Goal: Transaction & Acquisition: Purchase product/service

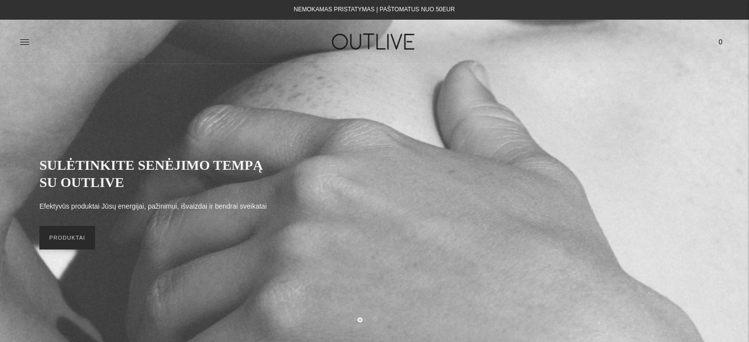
click at [59, 238] on link "PRODUKTAI" at bounding box center [67, 238] width 56 height 24
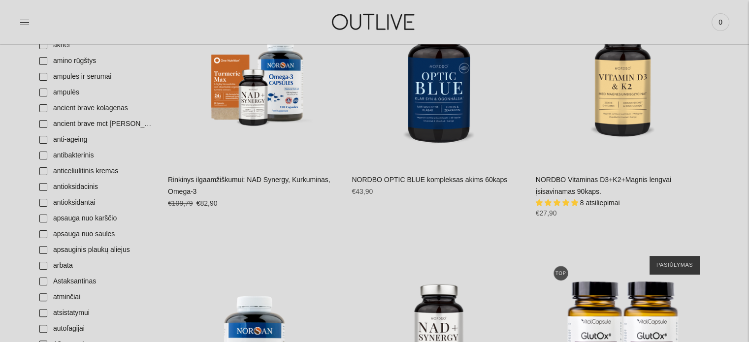
scroll to position [177, 0]
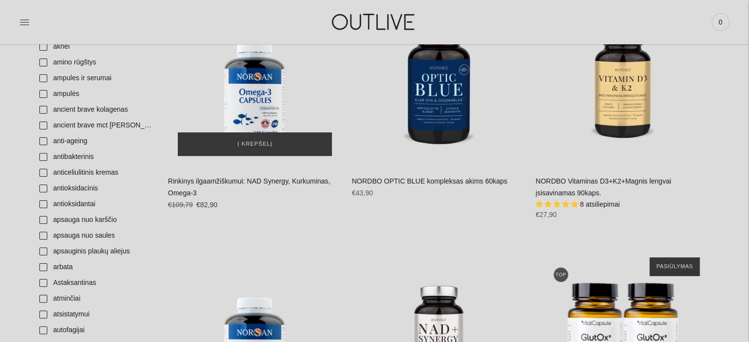
click at [214, 82] on div "Rinkinys ilgaamžiškumui: NAD Synergy, Kurkuminas, Omega-3\a" at bounding box center [255, 79] width 174 height 174
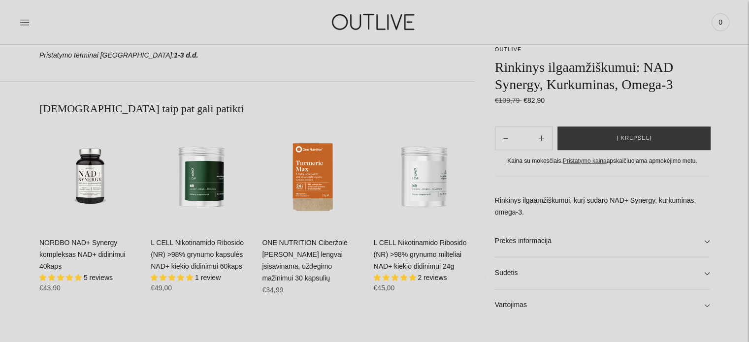
scroll to position [571, 0]
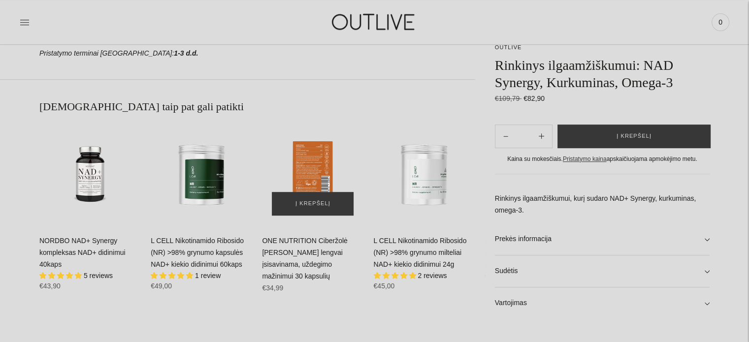
click at [308, 165] on div "ONE NUTRITION Ciberžolė Max Kurkuminas lengvai įsisavinama, uždegimo mažinimui …" at bounding box center [312, 174] width 101 height 101
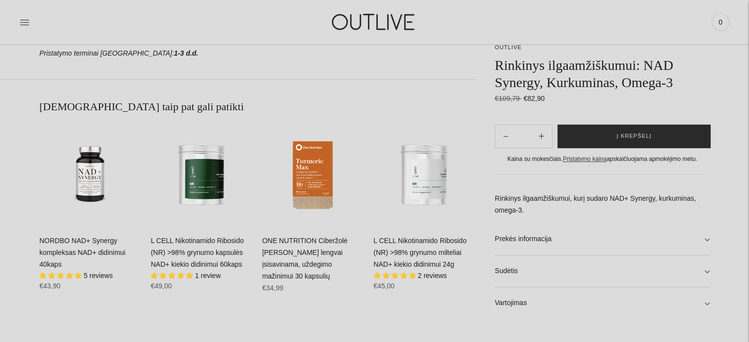
click at [615, 143] on button "Į krepšelį" at bounding box center [633, 137] width 153 height 24
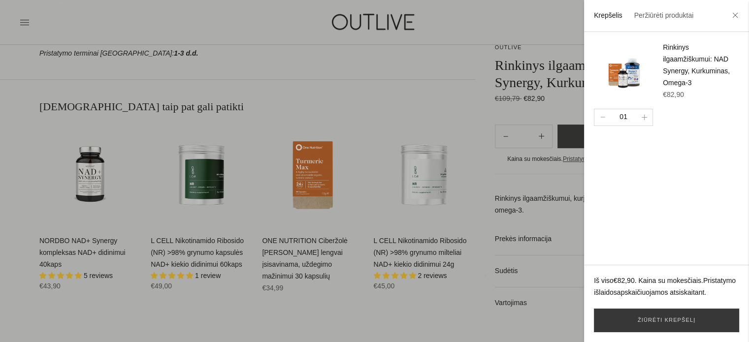
click at [194, 192] on div at bounding box center [374, 171] width 749 height 342
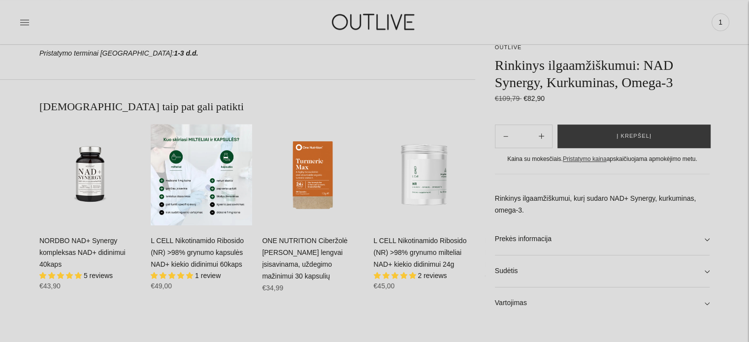
click at [194, 192] on div "L CELL Nikotinamido Ribosido (NR) >98% grynumo kapsulės NAD+ kiekio didinimui 6…" at bounding box center [201, 174] width 101 height 101
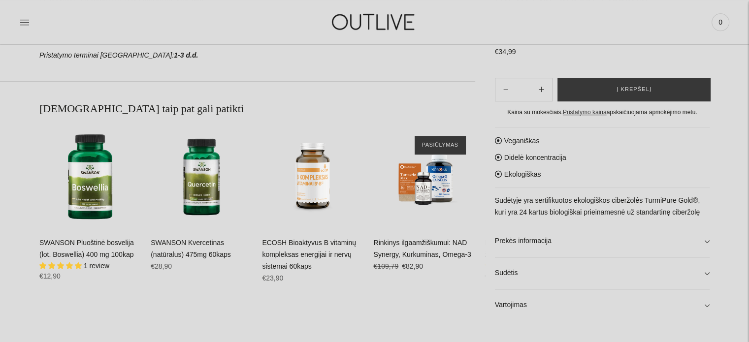
scroll to position [669, 0]
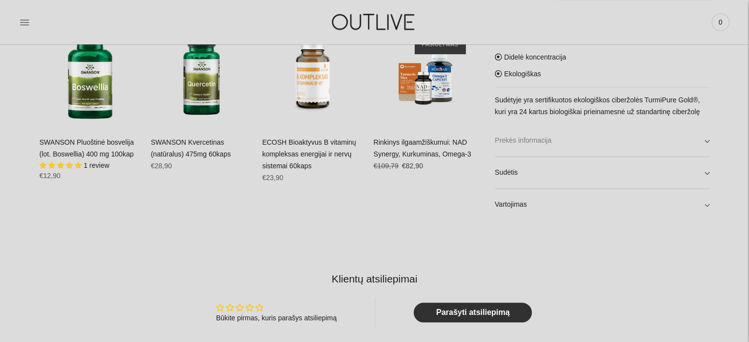
click at [637, 145] on link "Prekės informacija" at bounding box center [602, 141] width 215 height 32
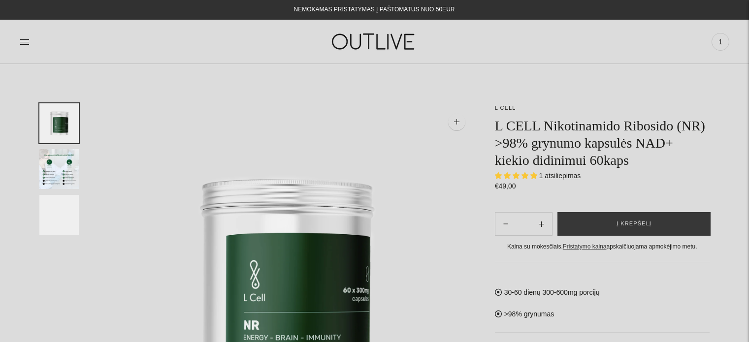
select select "**********"
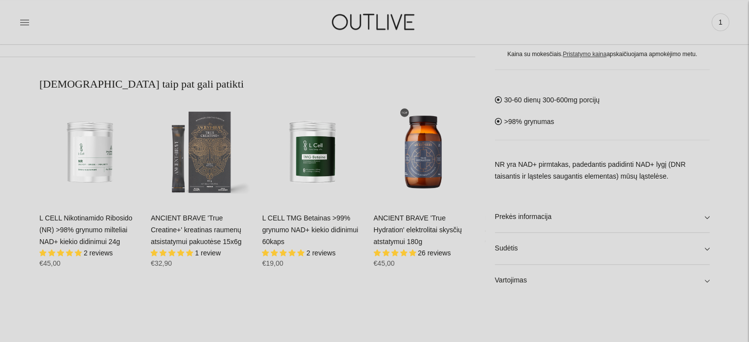
scroll to position [588, 0]
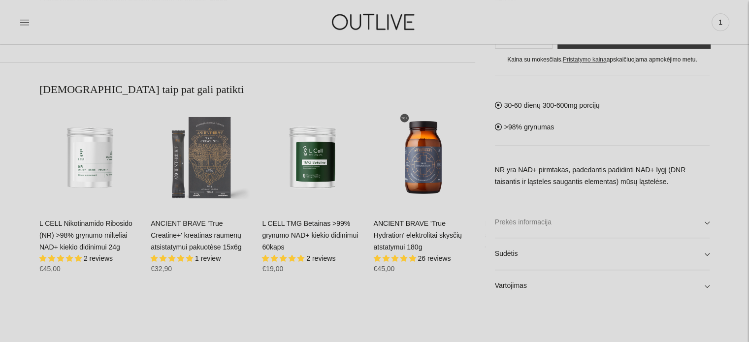
click at [652, 223] on link "Prekės informacija" at bounding box center [602, 222] width 215 height 32
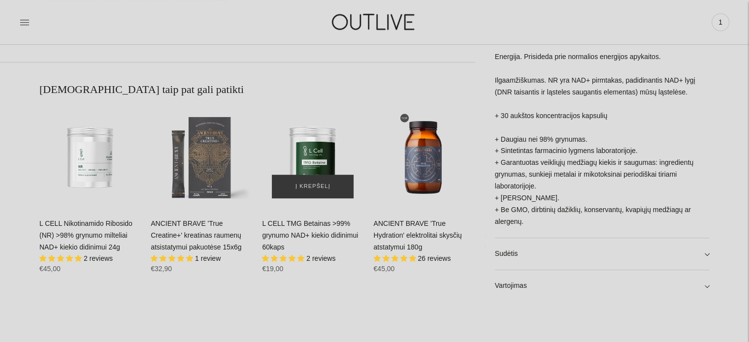
click at [311, 147] on img "L CELL TMG Betainas >99% grynumo NAD+ kiekio didinimui 60kaps\a" at bounding box center [312, 157] width 101 height 101
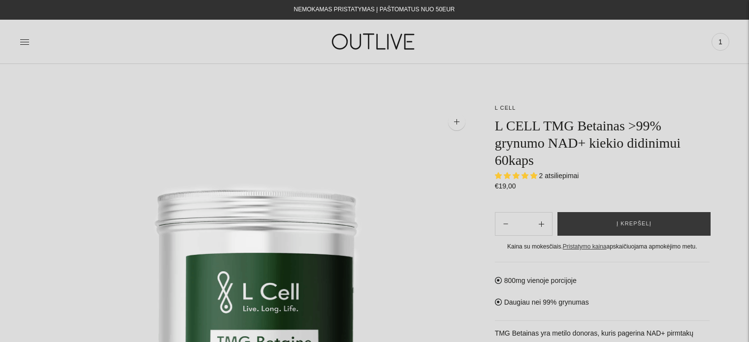
select select "**********"
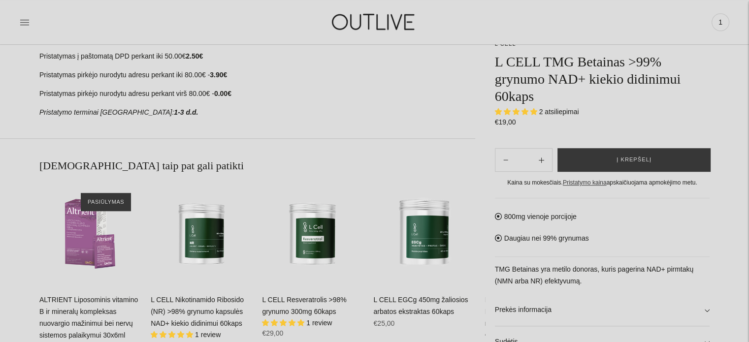
scroll to position [591, 0]
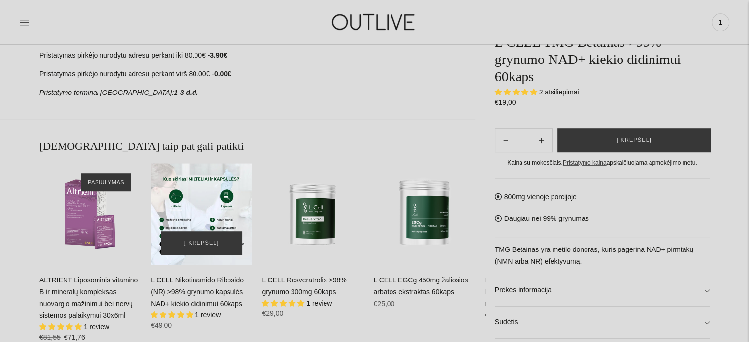
click at [201, 213] on div "L CELL Nikotinamido Ribosido (NR) >98% grynumo kapsulės NAD+ kiekio didinimui 6…" at bounding box center [201, 213] width 101 height 101
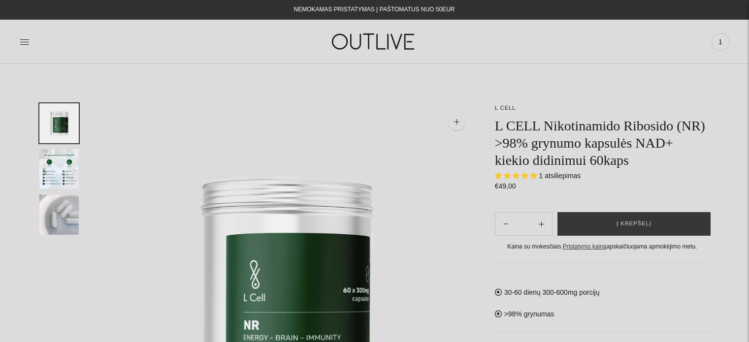
select select "**********"
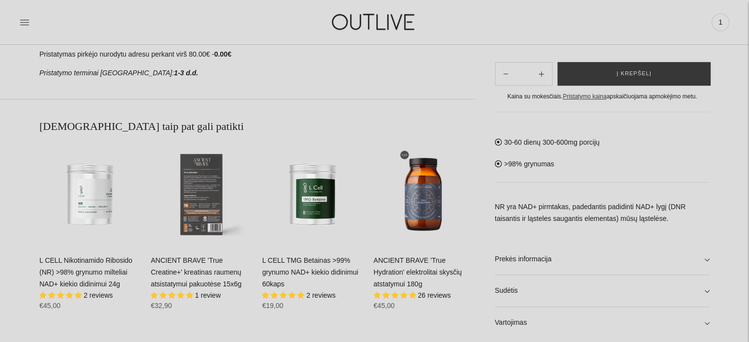
scroll to position [591, 0]
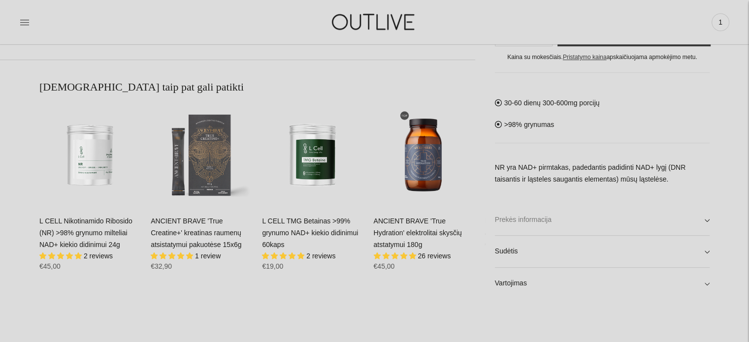
click at [601, 225] on link "Prekės informacija" at bounding box center [602, 220] width 215 height 32
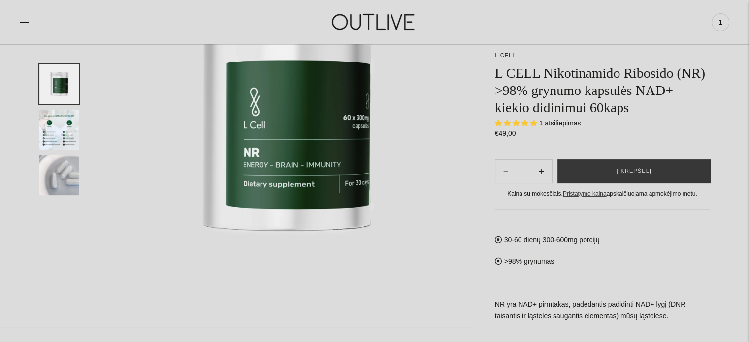
scroll to position [158, 0]
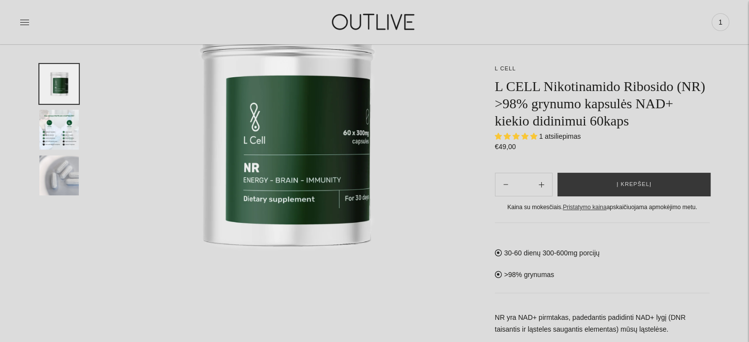
click at [57, 132] on img "Translation missing: en.general.accessibility.image_thumbail" at bounding box center [58, 130] width 39 height 40
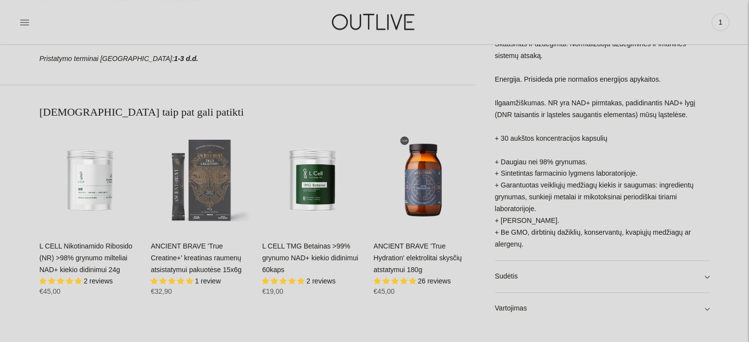
scroll to position [591, 0]
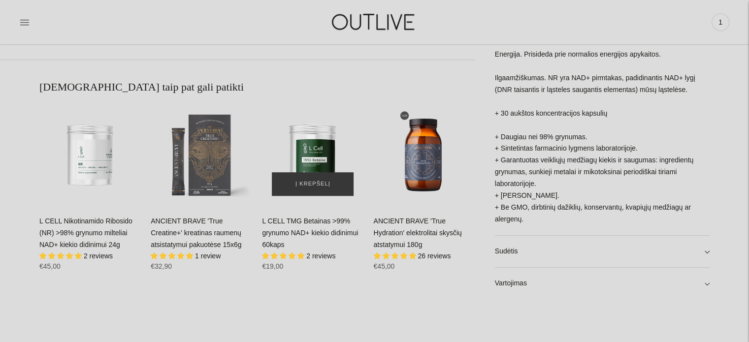
click at [312, 163] on img "L CELL TMG Betainas >99% grynumo NAD+ kiekio didinimui 60kaps\a" at bounding box center [312, 154] width 101 height 101
click at [316, 183] on img "L CELL TMG Betainas >99% grynumo NAD+ kiekio didinimui 60kaps\a" at bounding box center [312, 154] width 101 height 101
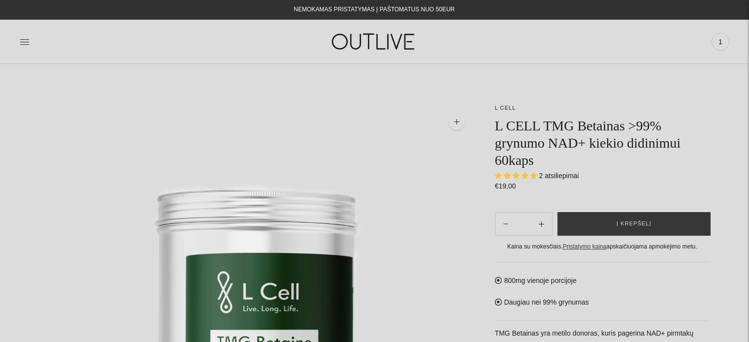
select select "**********"
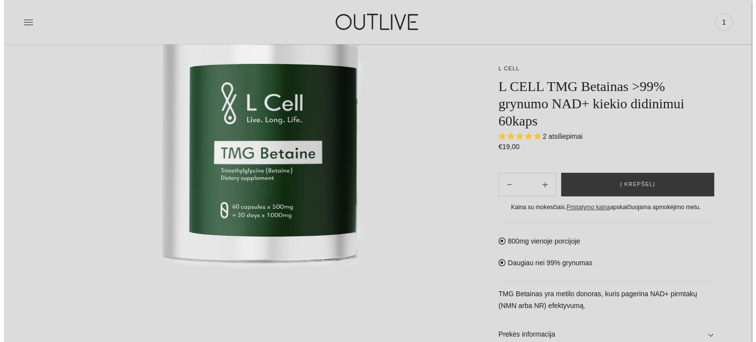
scroll to position [217, 0]
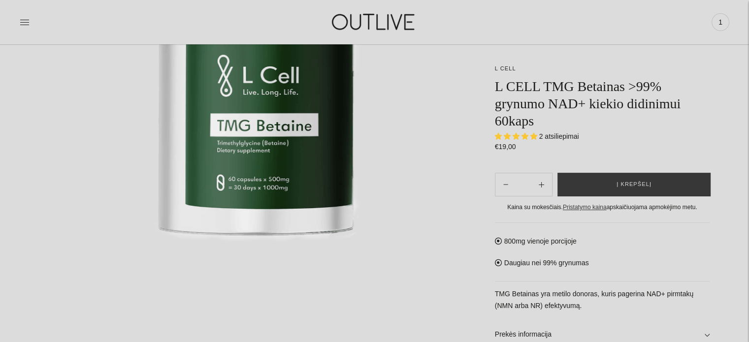
click at [312, 163] on img at bounding box center [257, 105] width 436 height 436
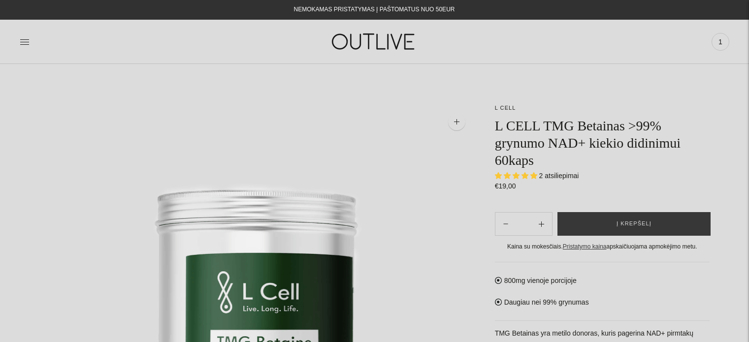
select select "**********"
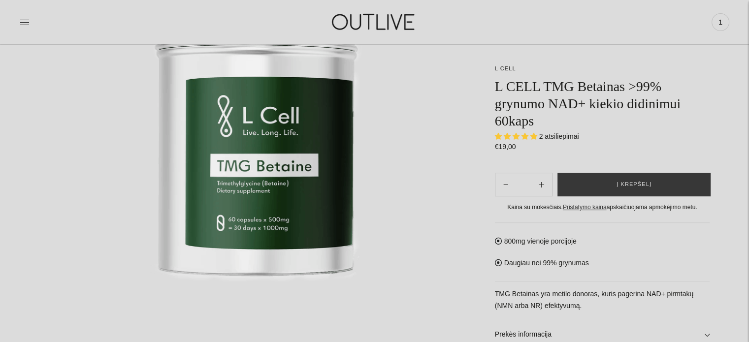
scroll to position [177, 0]
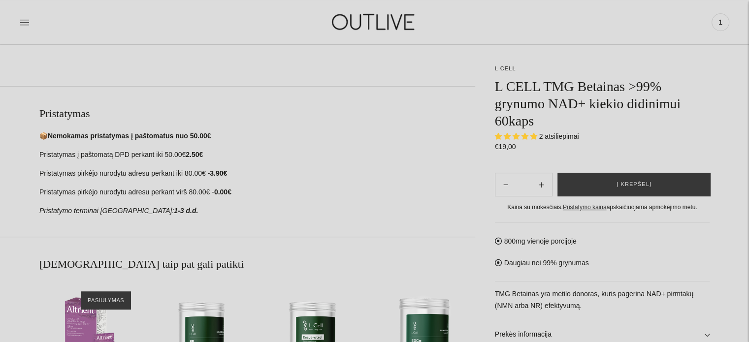
click at [710, 108] on div "**********" at bounding box center [374, 244] width 749 height 1227
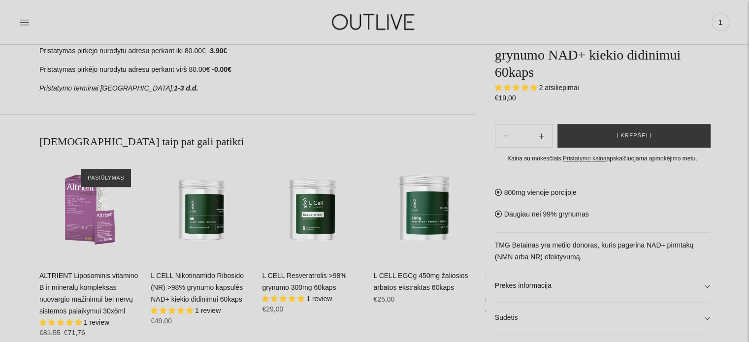
scroll to position [650, 0]
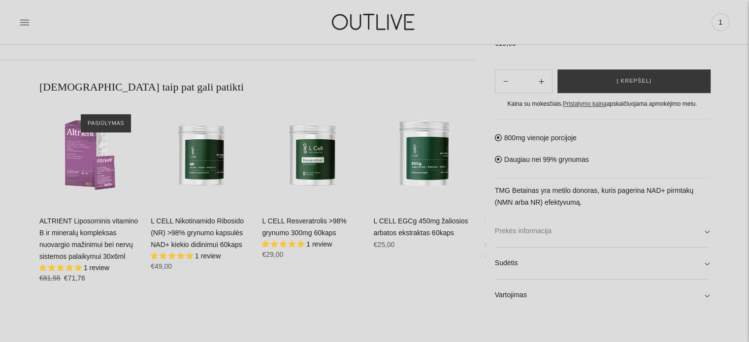
click at [571, 230] on link "Prekės informacija" at bounding box center [602, 232] width 215 height 32
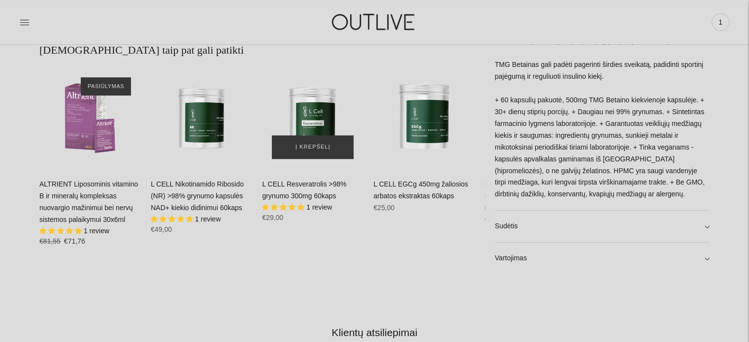
scroll to position [689, 0]
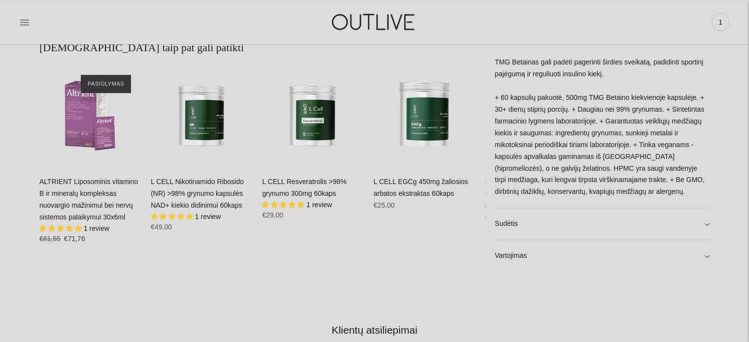
click at [195, 189] on div "L CELL Nikotinamido Ribosido (NR) >98% grynumo kapsulės NAD+ kiekio didinimui 6…" at bounding box center [201, 208] width 101 height 64
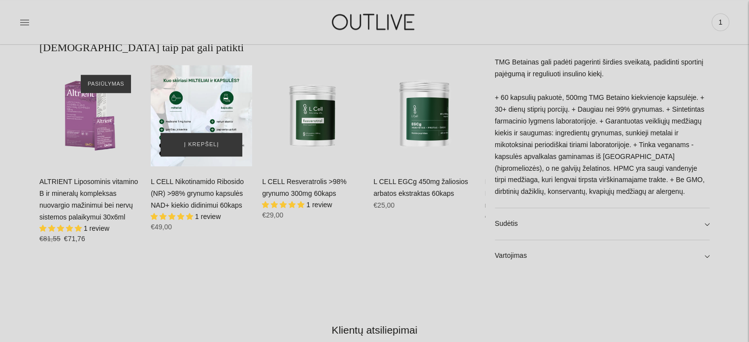
click at [191, 119] on div "L CELL Nikotinamido Ribosido (NR) >98% grynumo kapsulės NAD+ kiekio didinimui 6…" at bounding box center [201, 115] width 101 height 101
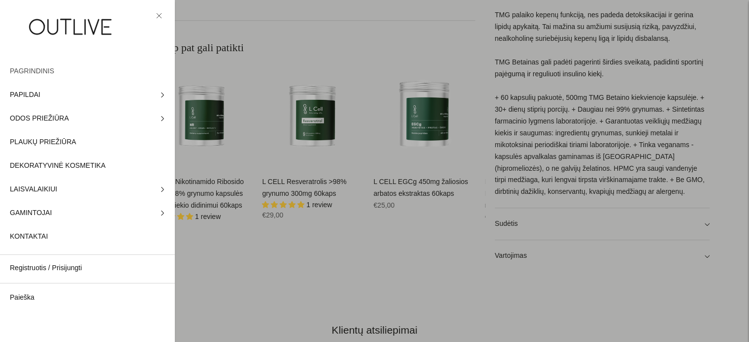
click at [23, 71] on span "PAGRINDINIS" at bounding box center [32, 71] width 44 height 12
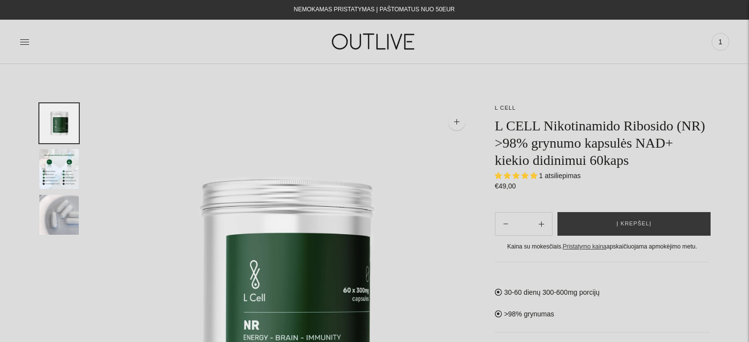
select select "**********"
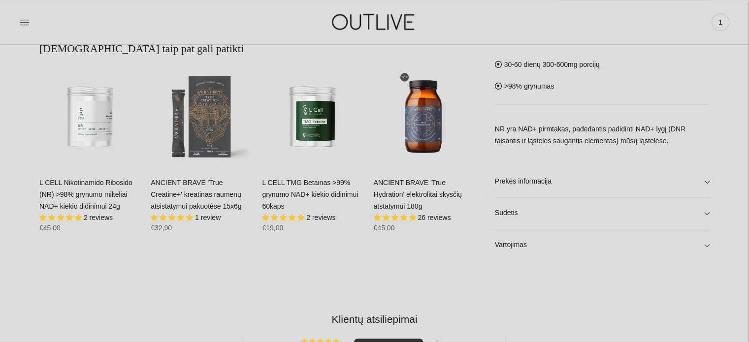
scroll to position [645, 0]
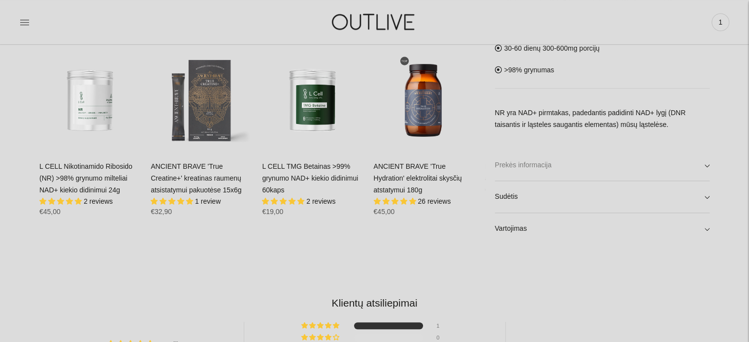
click at [619, 166] on link "Prekės informacija" at bounding box center [602, 165] width 215 height 32
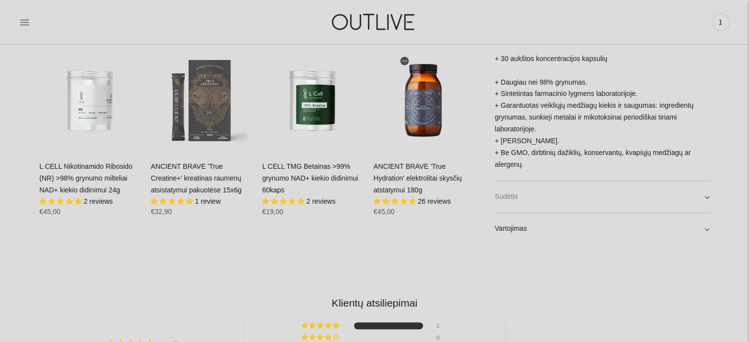
click at [611, 202] on link "Sudėtis" at bounding box center [602, 197] width 215 height 32
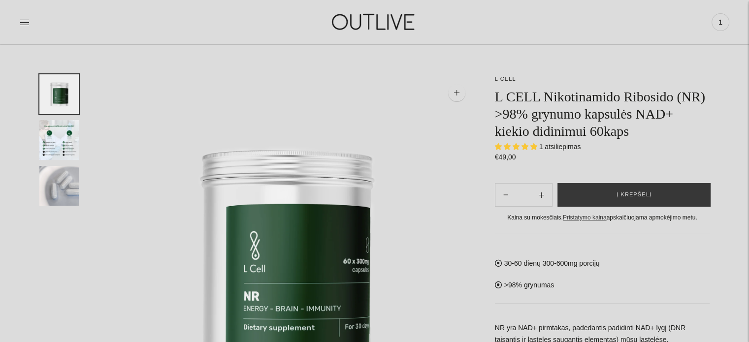
scroll to position [33, 0]
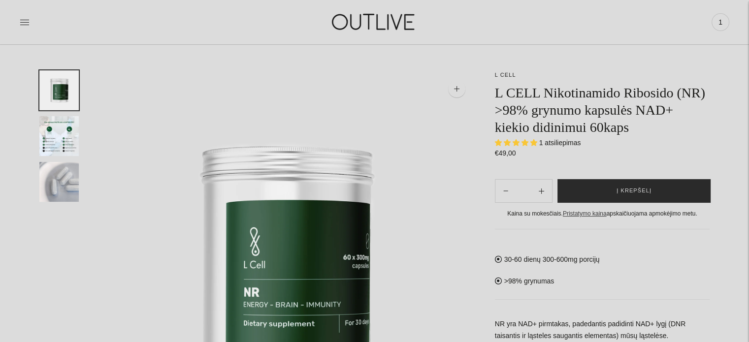
click at [625, 191] on span "Į krepšelį" at bounding box center [633, 191] width 35 height 10
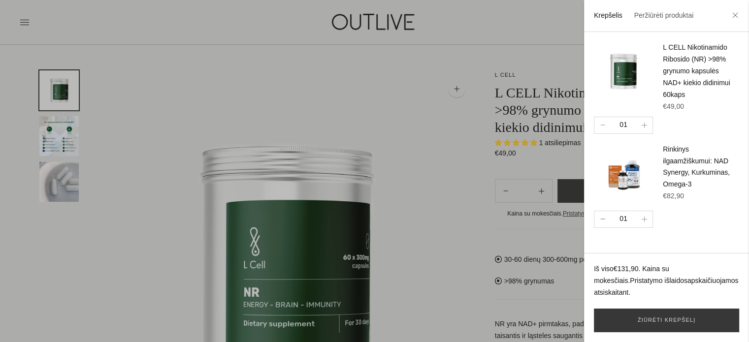
click at [601, 219] on icon "button" at bounding box center [603, 219] width 4 height 0
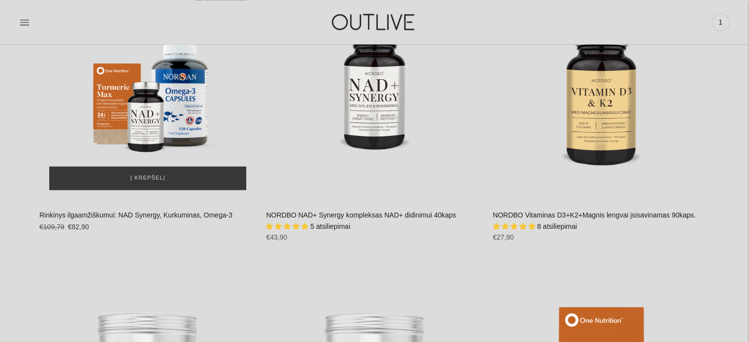
scroll to position [1378, 0]
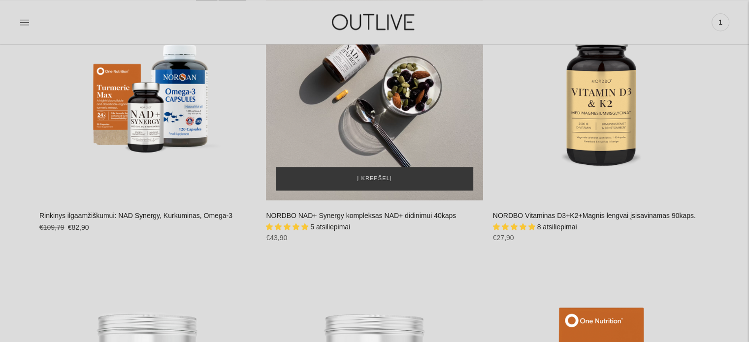
click at [333, 95] on div "NORDBO NAD+ Synergy kompleksas NAD+ didinimui 40kaps\a" at bounding box center [374, 92] width 217 height 217
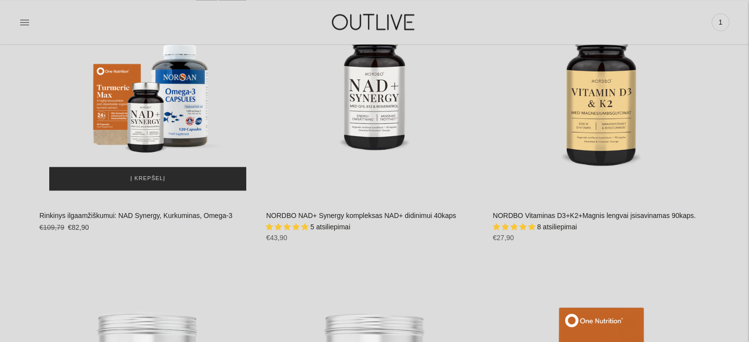
click at [141, 184] on span "Į krepšelį" at bounding box center [147, 179] width 35 height 10
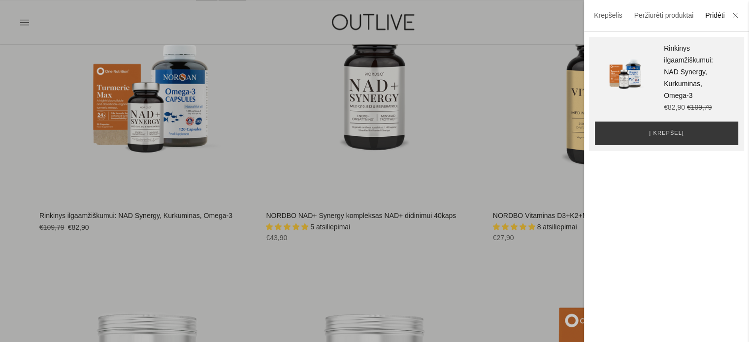
click at [381, 297] on div at bounding box center [374, 171] width 749 height 342
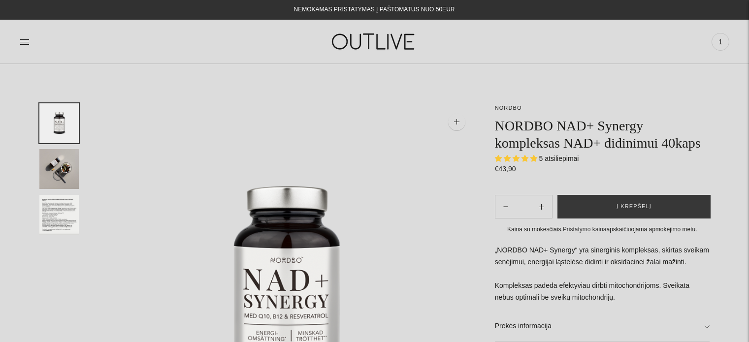
select select "**********"
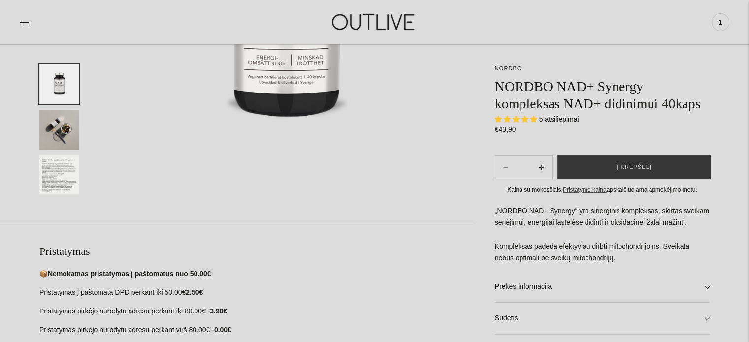
scroll to position [295, 0]
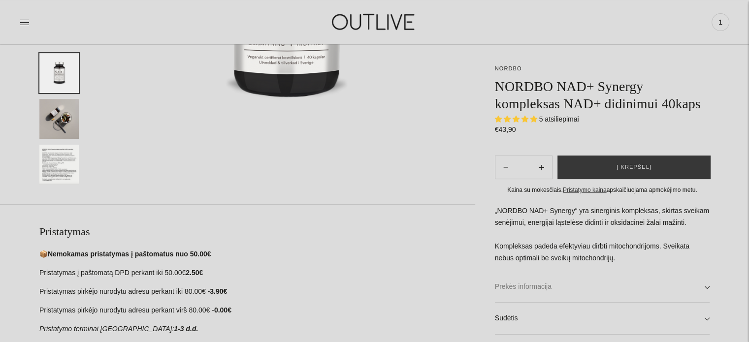
click at [587, 289] on link "Prekės informacija" at bounding box center [602, 287] width 215 height 32
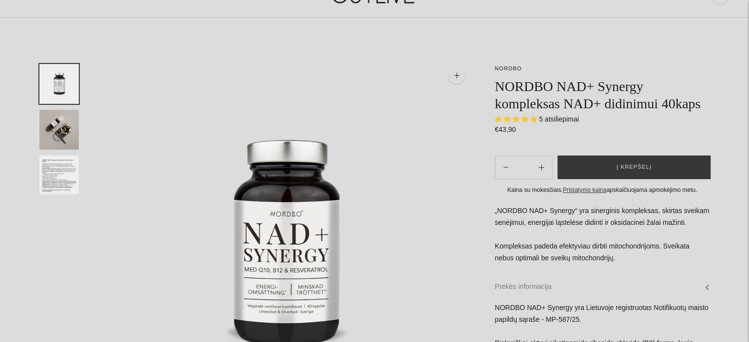
scroll to position [0, 0]
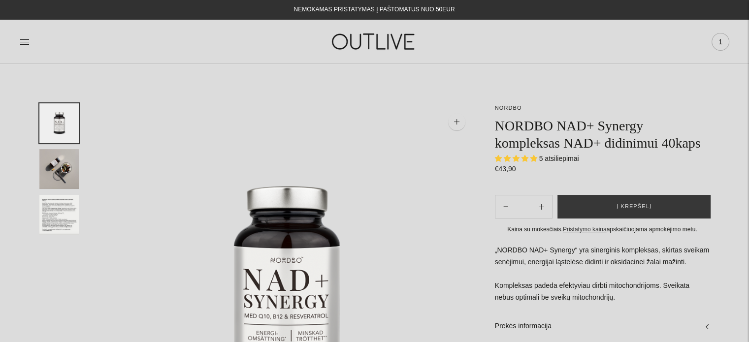
click at [723, 37] on span "1" at bounding box center [720, 42] width 14 height 14
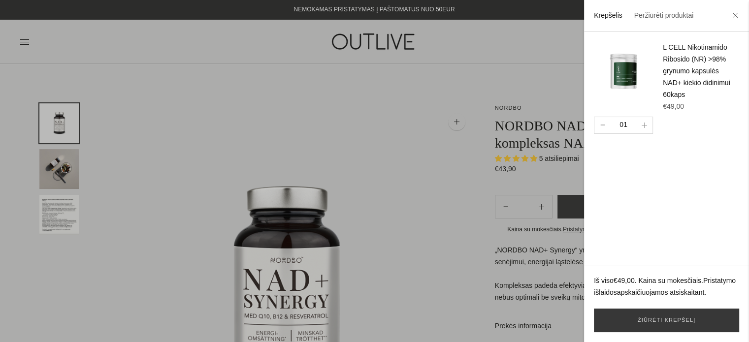
click at [602, 125] on icon "button" at bounding box center [602, 125] width 5 height 1
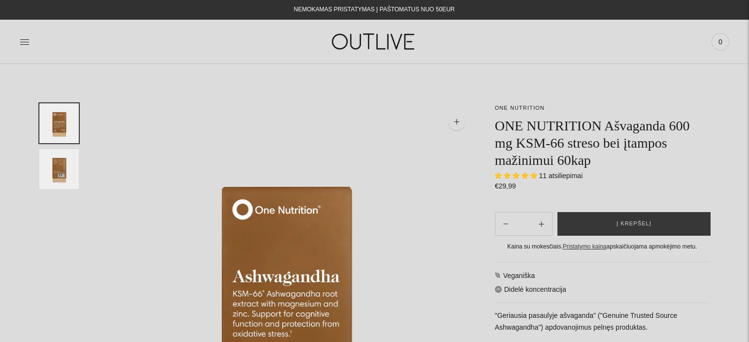
select select "**********"
click at [24, 42] on icon at bounding box center [25, 42] width 10 height 10
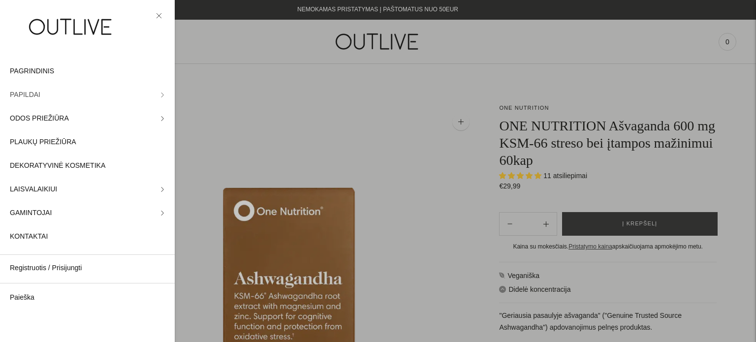
click at [32, 91] on span "PAPILDAI" at bounding box center [25, 95] width 31 height 12
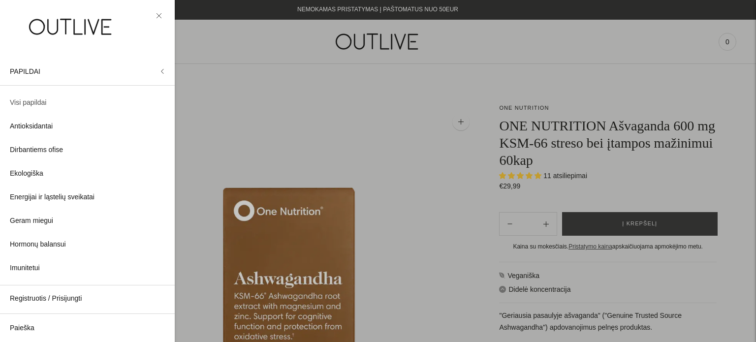
click at [29, 104] on span "Visi papildai" at bounding box center [28, 103] width 36 height 12
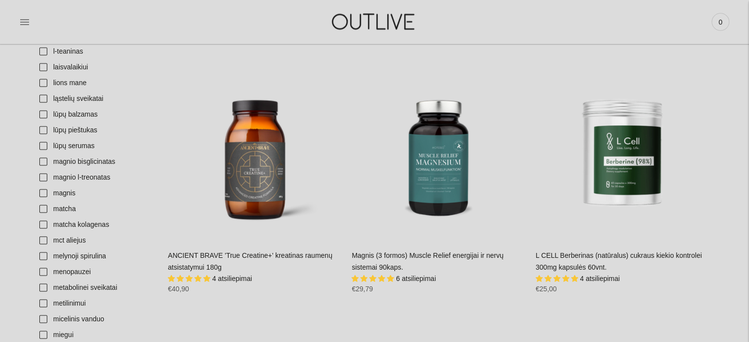
scroll to position [1930, 0]
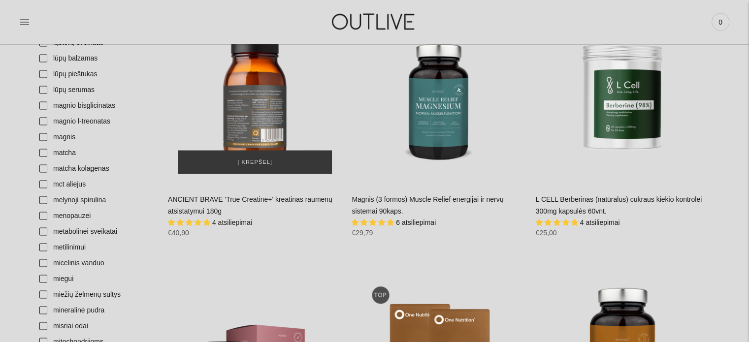
click at [243, 110] on div "ANCIENT BRAVE 'True Creatine+' kreatinas raumenų atsistatymui 180g\a" at bounding box center [255, 97] width 174 height 174
click at [263, 148] on div "ANCIENT BRAVE 'True Creatine+' kreatinas raumenų atsistatymui 180g\a" at bounding box center [255, 97] width 174 height 174
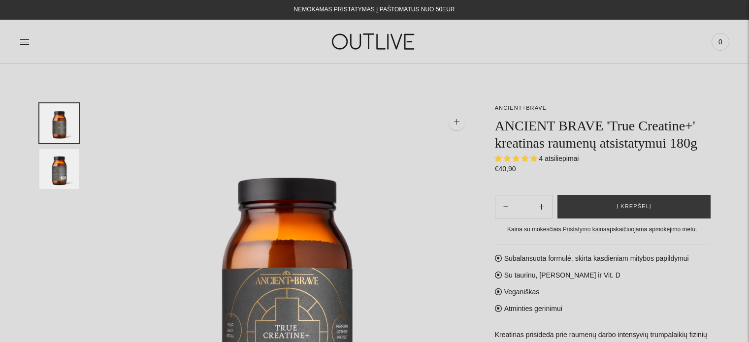
select select "**********"
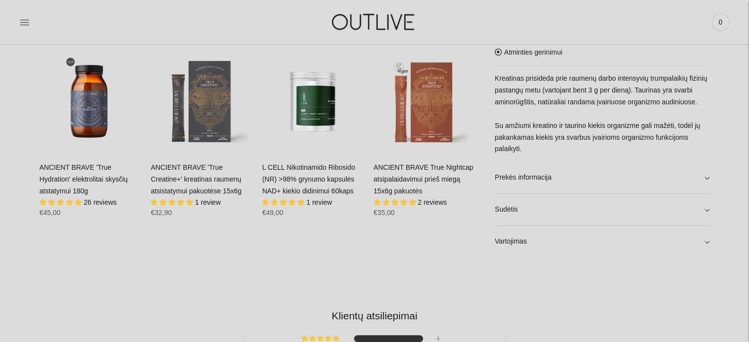
scroll to position [651, 0]
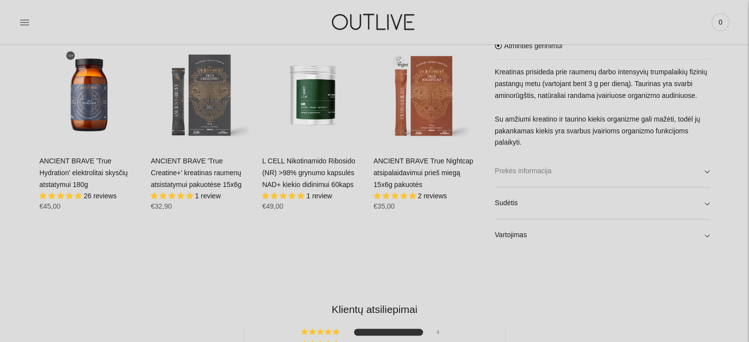
click at [681, 165] on link "Prekės informacija" at bounding box center [602, 172] width 215 height 32
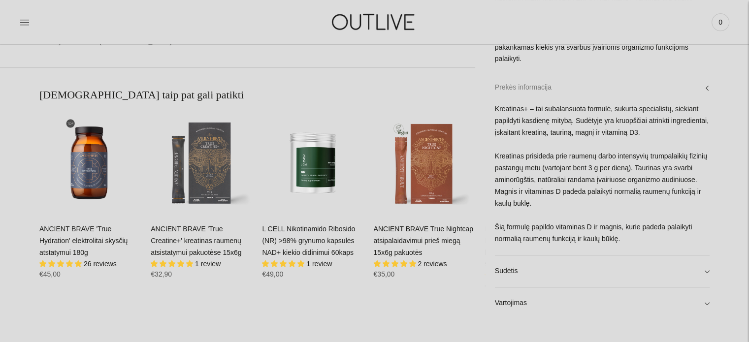
scroll to position [611, 0]
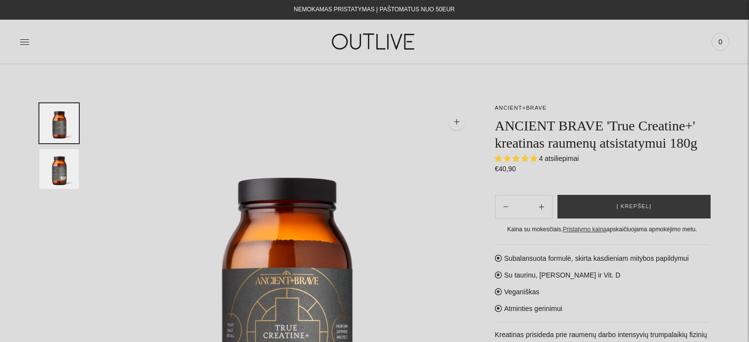
select select "**********"
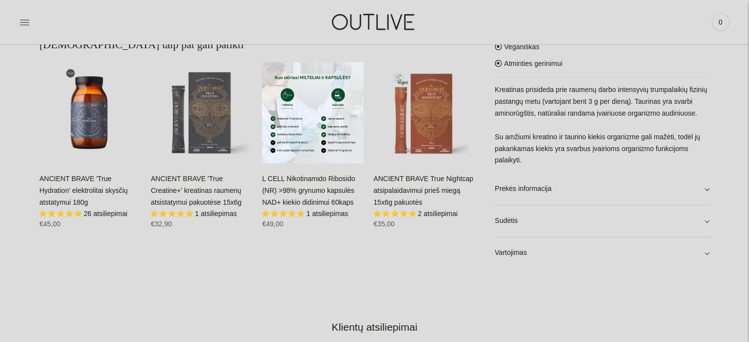
scroll to position [650, 0]
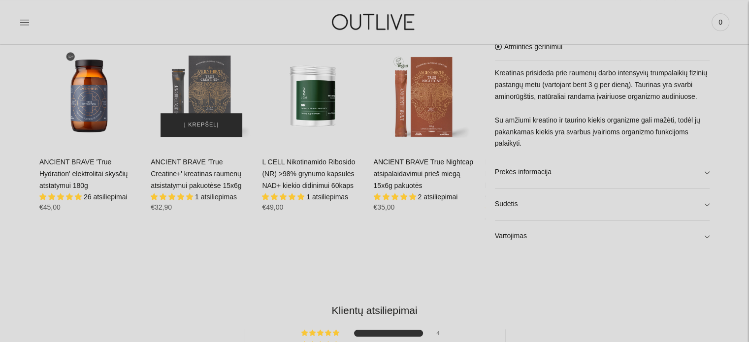
click at [198, 127] on span "Į krepšelį" at bounding box center [201, 125] width 35 height 10
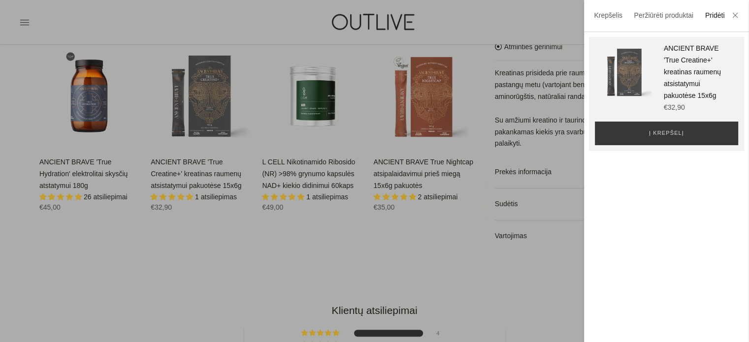
click at [294, 255] on div at bounding box center [374, 171] width 749 height 342
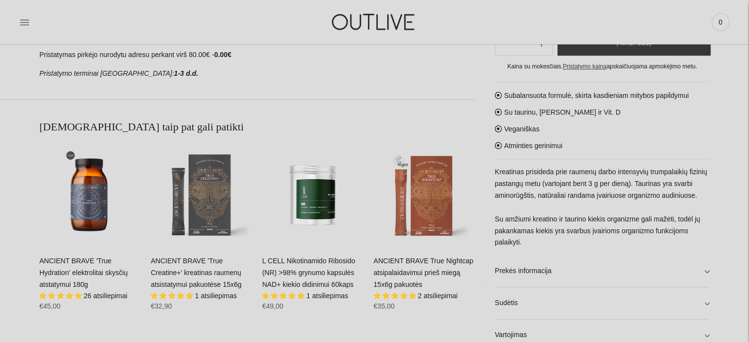
scroll to position [551, 0]
click at [204, 221] on span "Į krepšelį" at bounding box center [201, 224] width 35 height 10
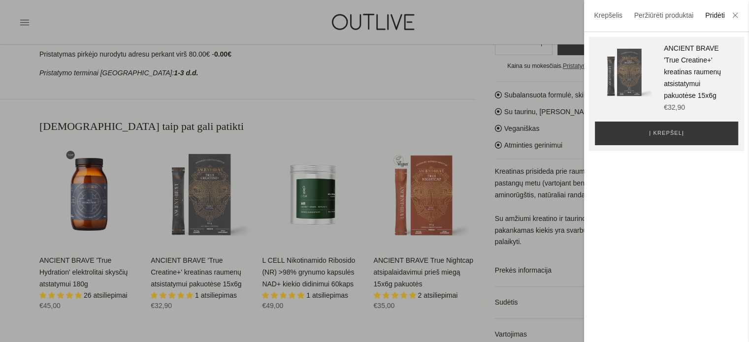
click at [447, 86] on div at bounding box center [374, 171] width 749 height 342
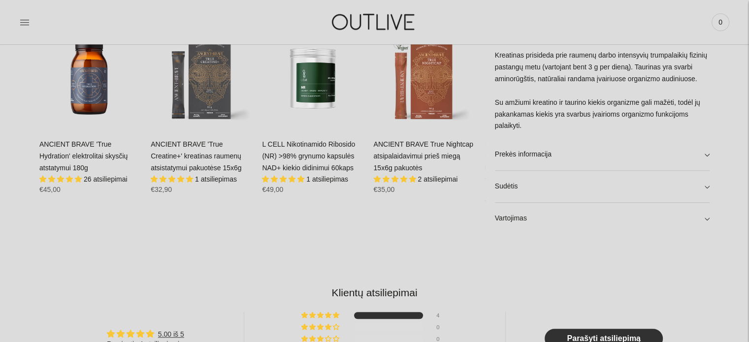
scroll to position [660, 0]
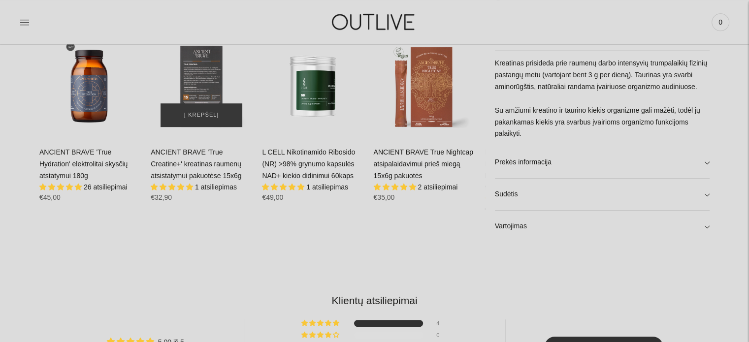
click at [197, 74] on div "ANCIENT BRAVE 'True Creatine+' kreatinas raumenų atsistatymui pakuotėse 15x6g\a" at bounding box center [201, 85] width 101 height 101
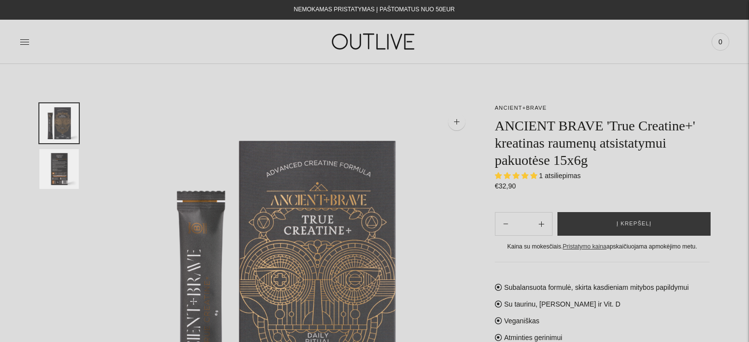
select select "**********"
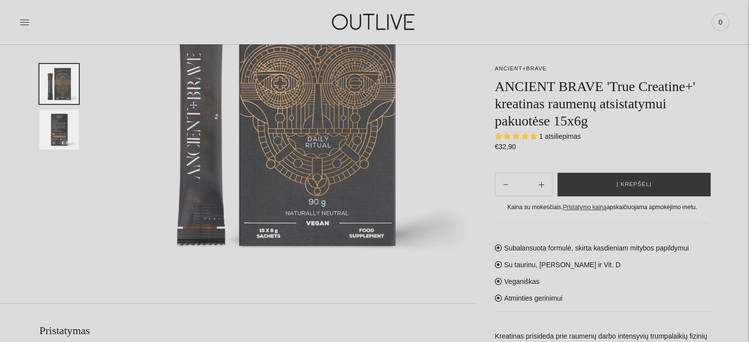
scroll to position [177, 0]
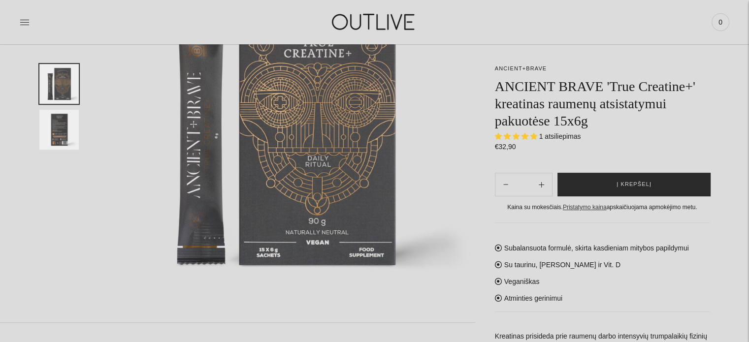
click at [635, 189] on span "Į krepšelį" at bounding box center [633, 185] width 35 height 10
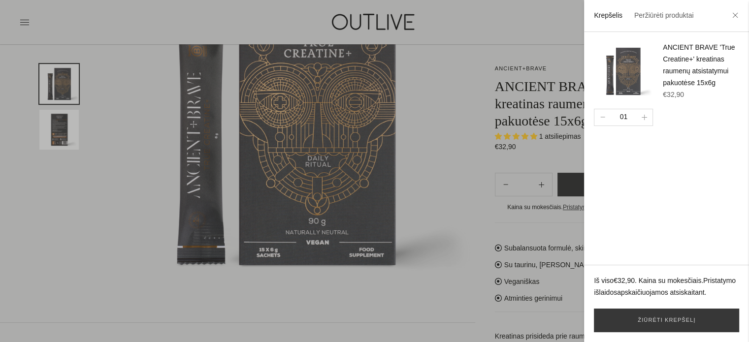
click at [91, 211] on div at bounding box center [374, 171] width 749 height 342
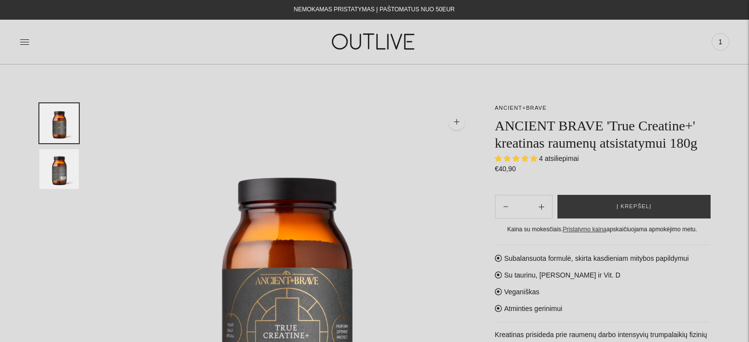
select select "**********"
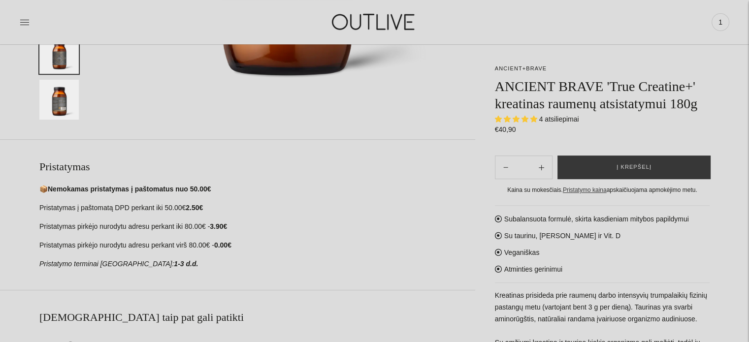
scroll to position [60, 0]
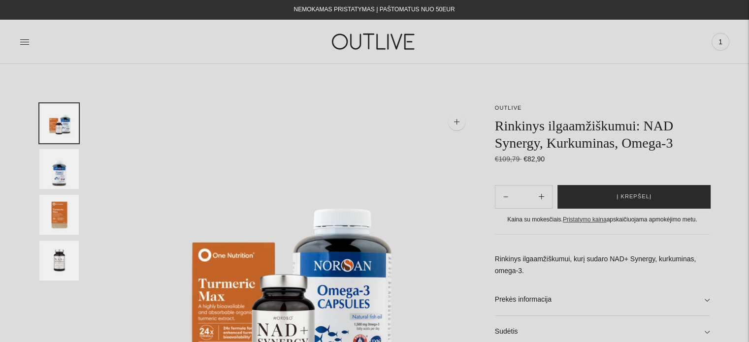
click at [621, 198] on span "Į krepšelį" at bounding box center [633, 197] width 35 height 10
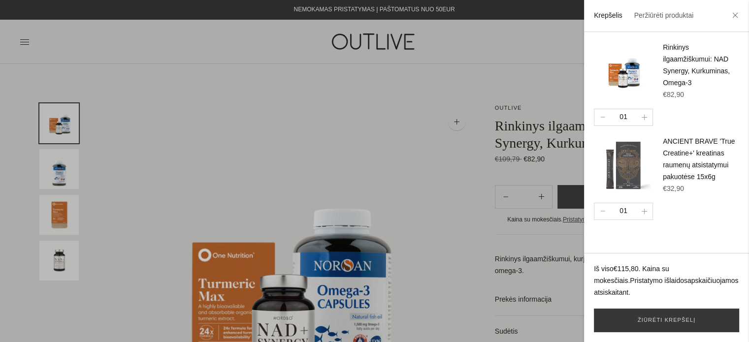
click at [191, 73] on div at bounding box center [374, 171] width 749 height 342
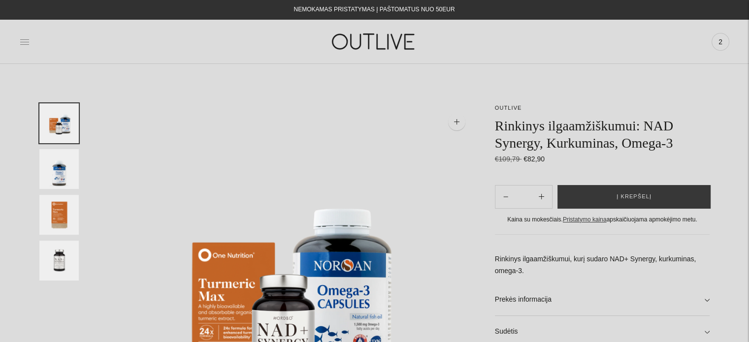
click at [27, 40] on icon at bounding box center [25, 42] width 10 height 10
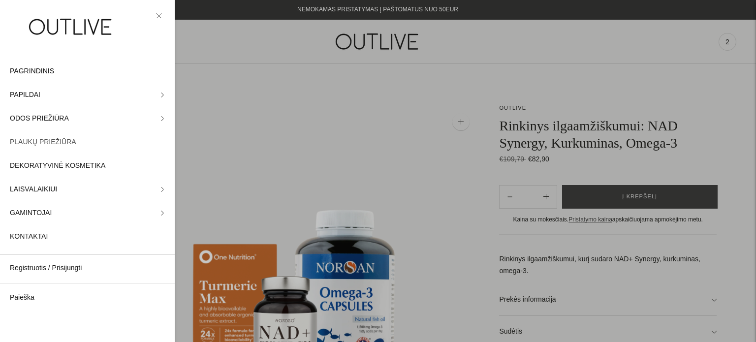
click at [22, 140] on span "PLAUKŲ PRIEŽIŪRA" at bounding box center [43, 142] width 66 height 12
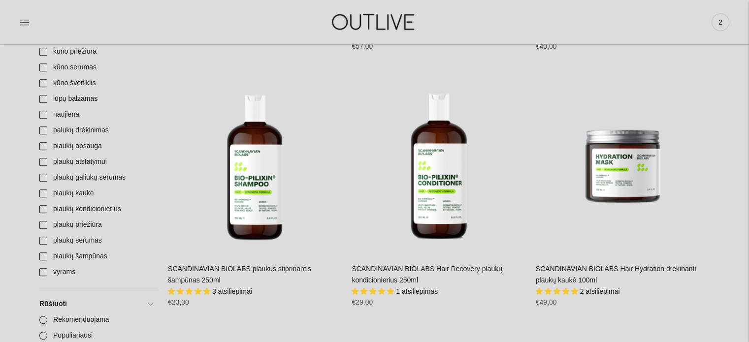
scroll to position [552, 0]
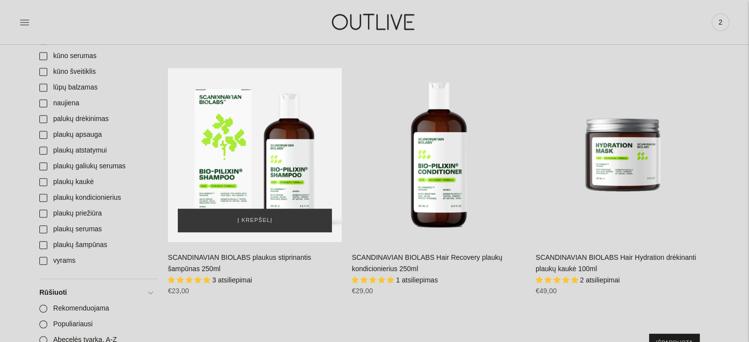
click at [293, 146] on div "SCANDINAVIAN BIOLABS plaukus stiprinantis šampūnas 250ml\a" at bounding box center [255, 155] width 174 height 174
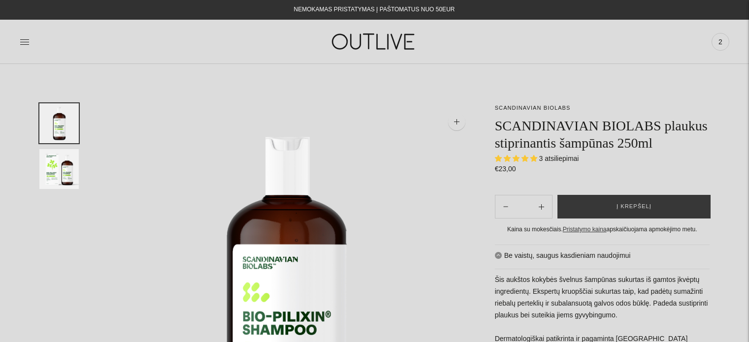
select select "**********"
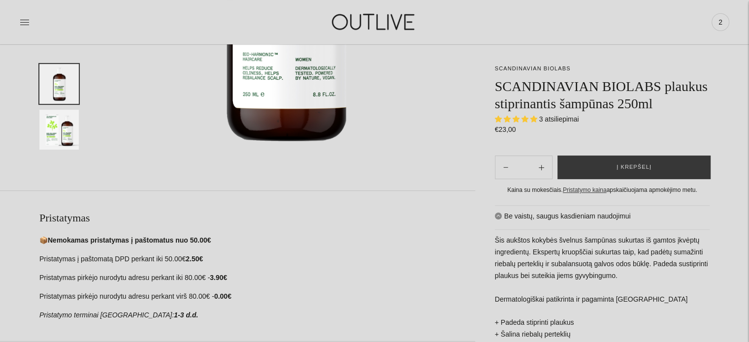
scroll to position [295, 0]
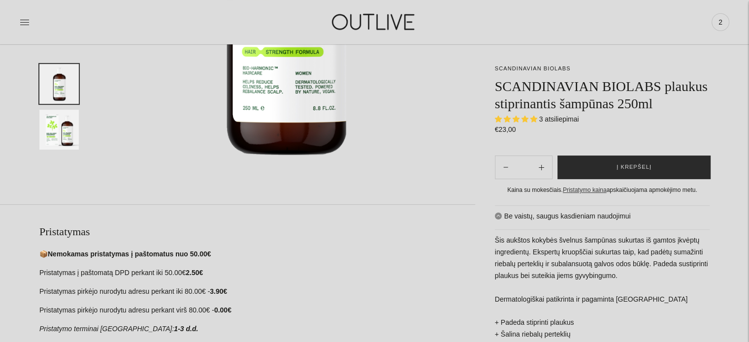
click at [632, 165] on span "Į krepšelį" at bounding box center [633, 167] width 35 height 10
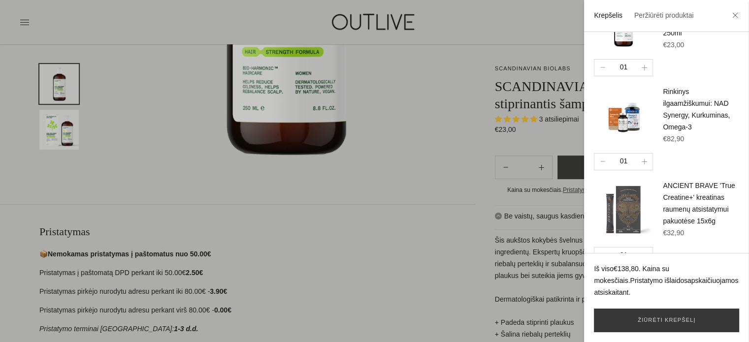
scroll to position [63, 0]
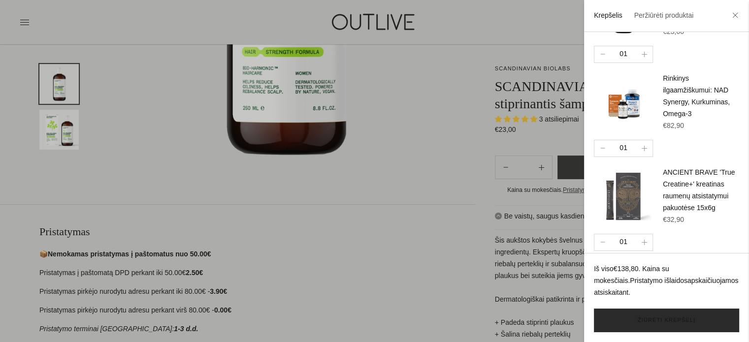
click at [640, 322] on link "Žiūrėti krepšelį" at bounding box center [666, 321] width 145 height 24
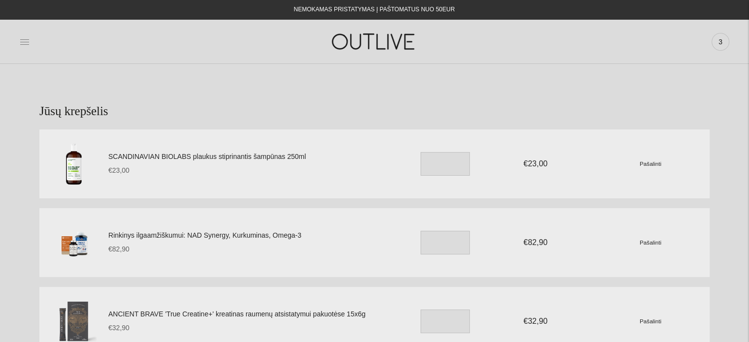
click at [22, 42] on icon at bounding box center [24, 41] width 9 height 5
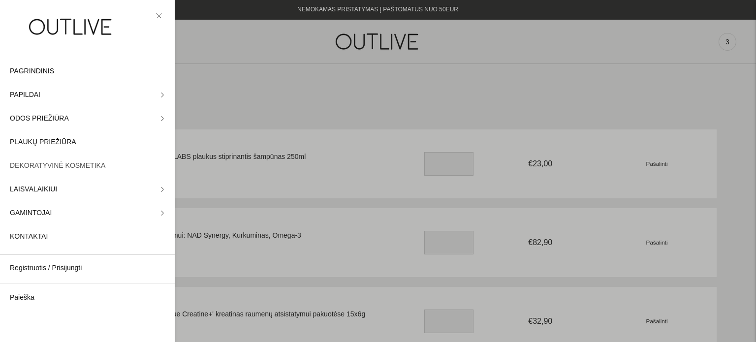
click at [31, 165] on span "DEKORATYVINĖ KOSMETIKA" at bounding box center [57, 166] width 95 height 12
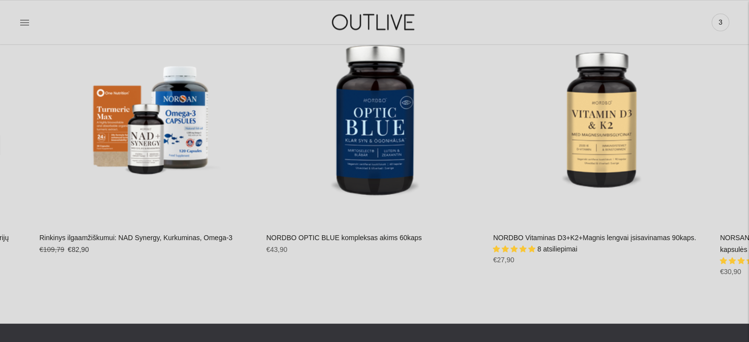
scroll to position [1674, 0]
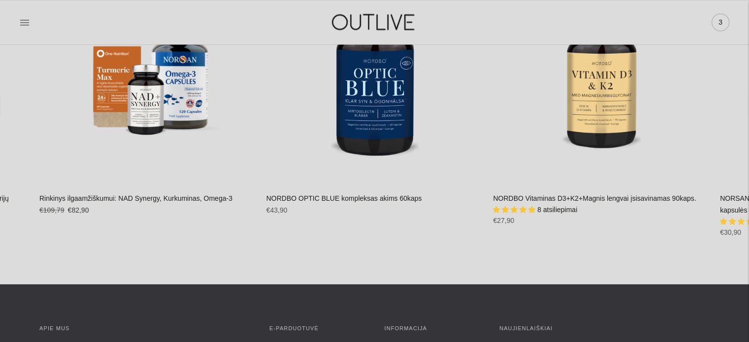
click at [719, 23] on span "3" at bounding box center [720, 22] width 14 height 14
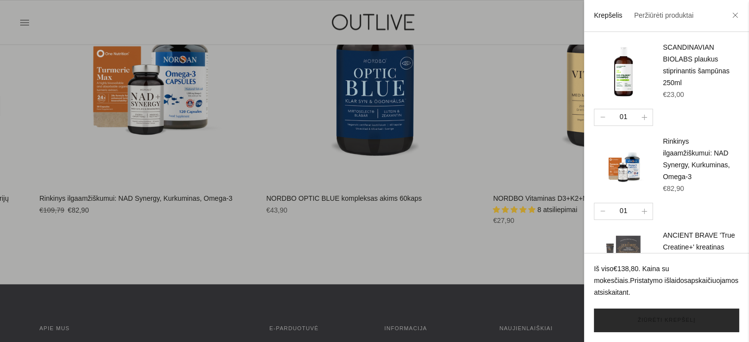
click at [654, 320] on link "Žiūrėti krepšelį" at bounding box center [666, 321] width 145 height 24
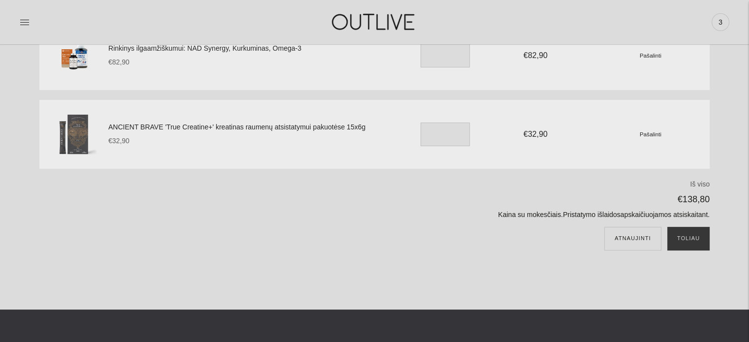
scroll to position [189, 0]
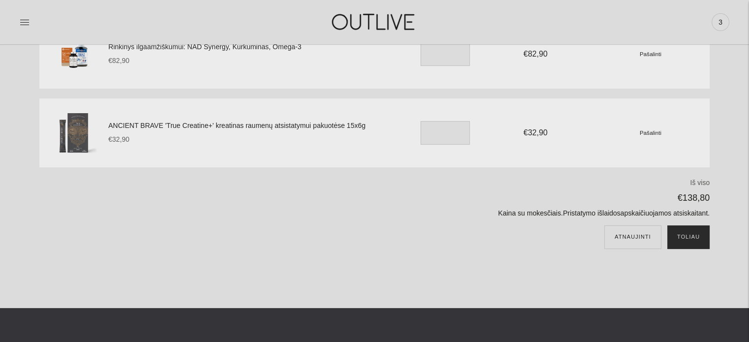
click at [688, 237] on button "Toliau" at bounding box center [688, 237] width 42 height 24
